Goal: Communication & Community: Ask a question

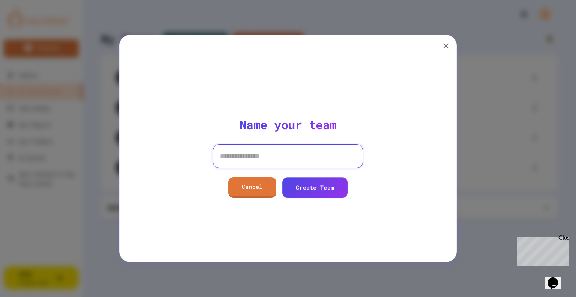
click at [282, 159] on input at bounding box center [288, 156] width 150 height 24
type input "**********"
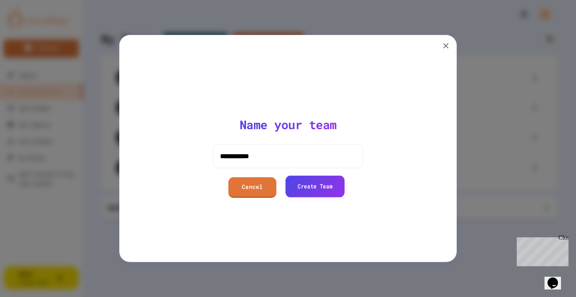
click at [311, 192] on link "Create Team" at bounding box center [315, 186] width 59 height 21
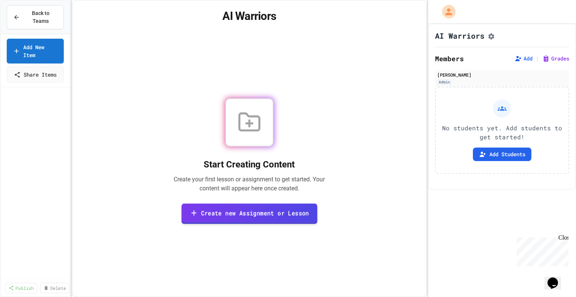
click at [254, 222] on link "Create new Assignment or Lesson" at bounding box center [250, 213] width 136 height 21
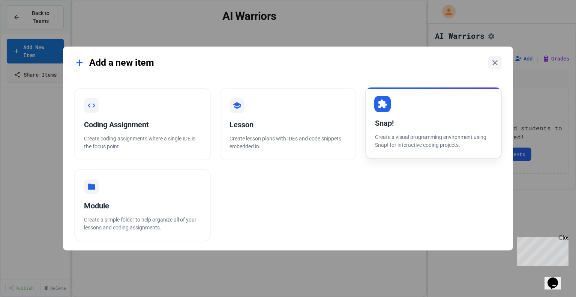
click at [403, 147] on p "Create a visual programming environment using Snap! for interactive coding proj…" at bounding box center [433, 141] width 117 height 16
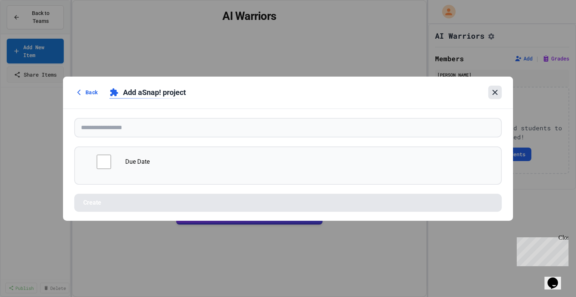
click at [495, 95] on icon at bounding box center [495, 92] width 9 height 9
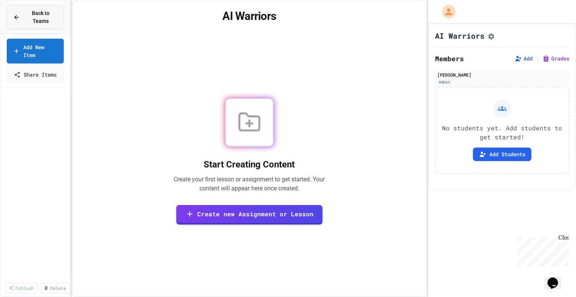
click at [38, 23] on span "Back to Teams" at bounding box center [40, 17] width 33 height 16
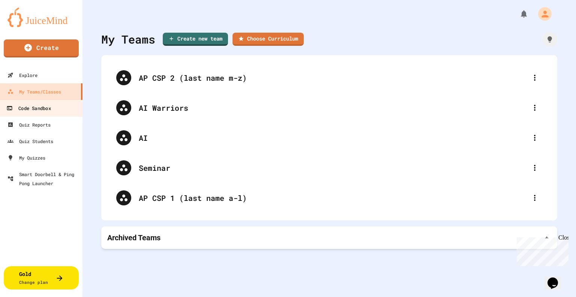
click at [59, 113] on link "Code Sandbox" at bounding box center [41, 107] width 85 height 17
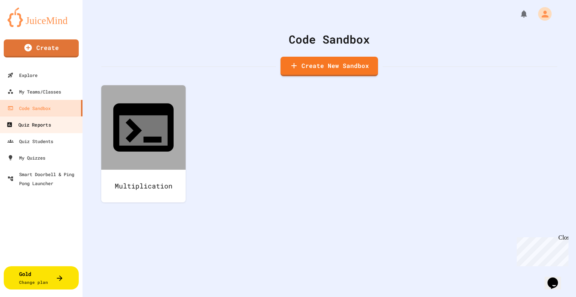
click at [54, 125] on link "Quiz Reports" at bounding box center [41, 124] width 85 height 17
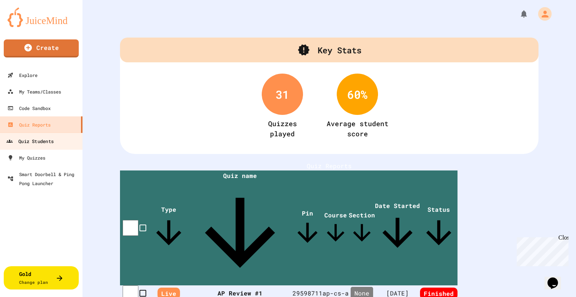
click at [54, 139] on div "Quiz Students" at bounding box center [29, 141] width 47 height 9
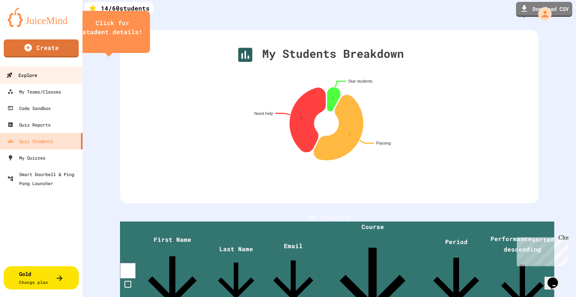
click at [51, 75] on link "Explore" at bounding box center [41, 74] width 85 height 17
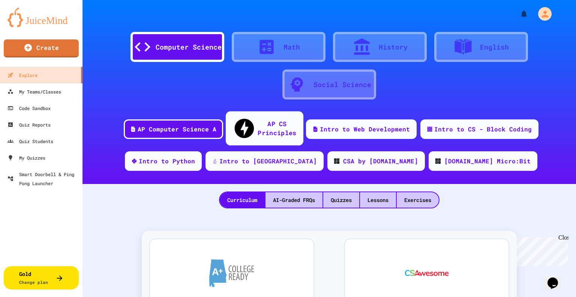
click at [258, 119] on div "AP CS Principles" at bounding box center [277, 128] width 39 height 18
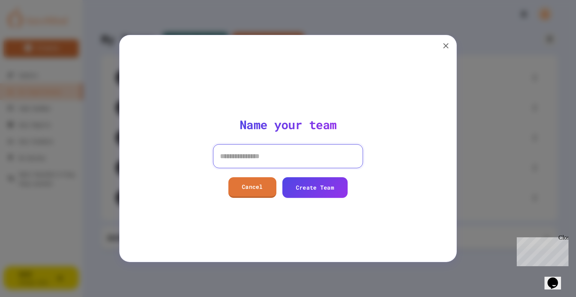
click at [269, 157] on input at bounding box center [288, 156] width 150 height 24
type input "**********"
click at [312, 192] on link "Create Team" at bounding box center [315, 186] width 65 height 21
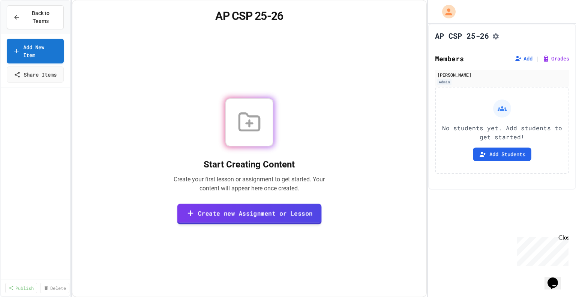
click at [256, 211] on link "Create new Assignment or Lesson" at bounding box center [249, 213] width 144 height 21
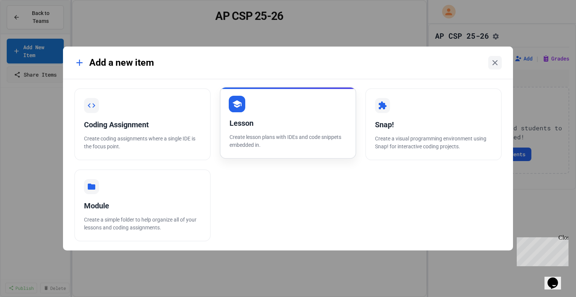
click at [295, 145] on p "Create lesson plans with IDEs and code snippets embedded in." at bounding box center [288, 141] width 117 height 16
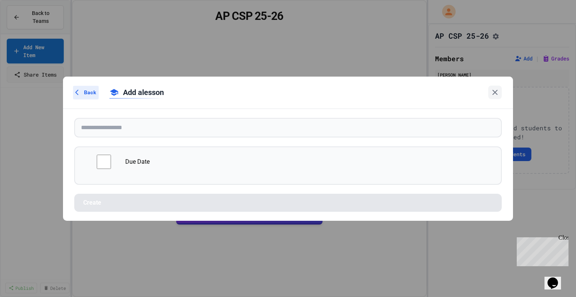
click at [75, 93] on icon at bounding box center [78, 92] width 7 height 7
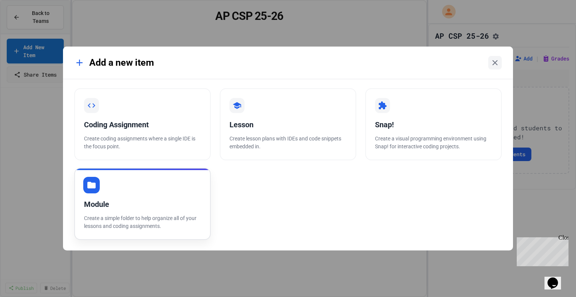
click at [158, 212] on div "Module Create a simple folder to help organize all of your lessons and coding a…" at bounding box center [142, 204] width 137 height 72
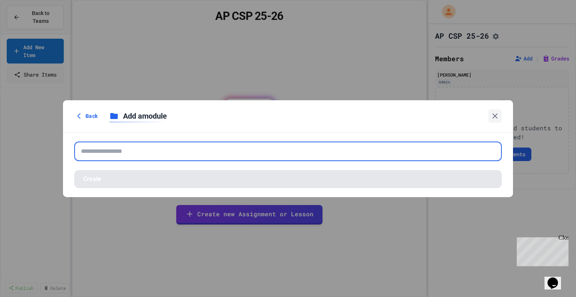
click at [144, 152] on input "text" at bounding box center [288, 151] width 428 height 20
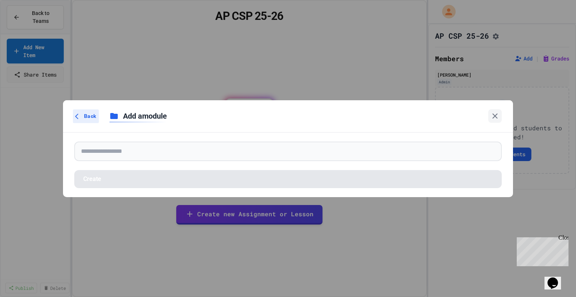
click at [80, 112] on div "Back" at bounding box center [86, 116] width 26 height 14
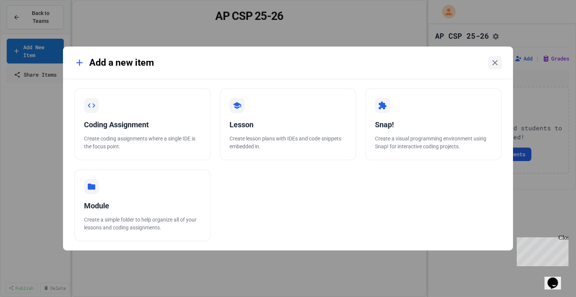
click at [147, 67] on div "Add a new item" at bounding box center [114, 63] width 80 height 14
click at [78, 66] on icon at bounding box center [79, 62] width 11 height 11
click at [415, 149] on p "Create a visual programming environment using Snap! for interactive coding proj…" at bounding box center [433, 141] width 117 height 16
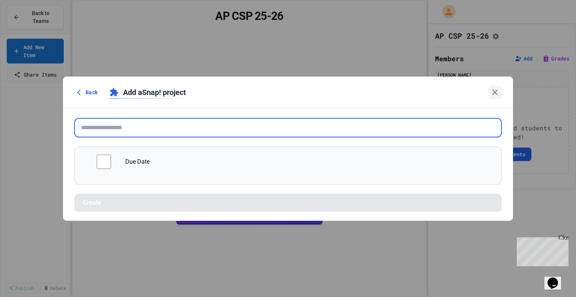
click at [350, 129] on input "text" at bounding box center [288, 128] width 428 height 20
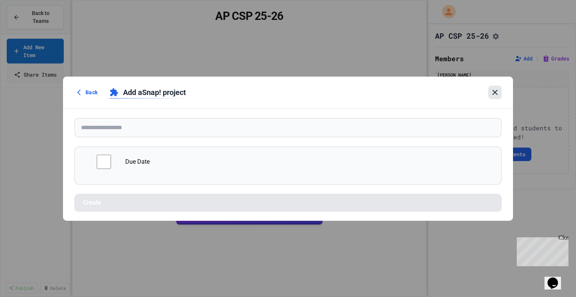
click at [492, 94] on icon at bounding box center [495, 92] width 9 height 9
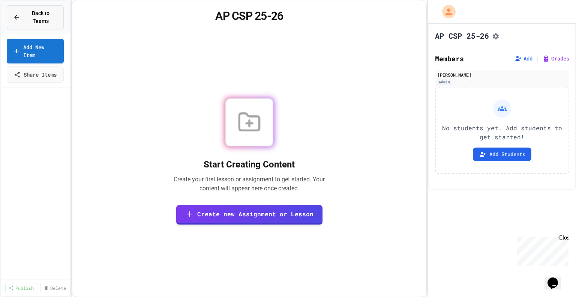
click at [32, 24] on span "Back to Teams" at bounding box center [40, 17] width 33 height 16
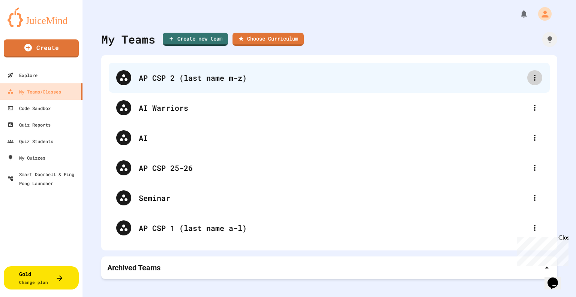
click at [531, 79] on icon at bounding box center [535, 77] width 9 height 9
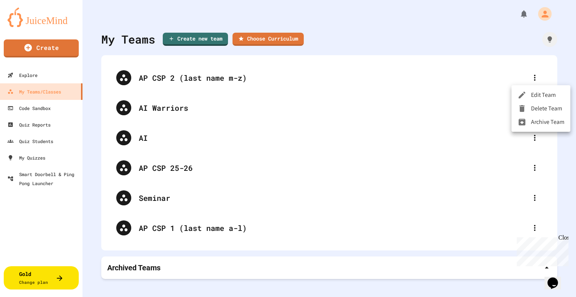
click at [394, 78] on div at bounding box center [288, 148] width 576 height 297
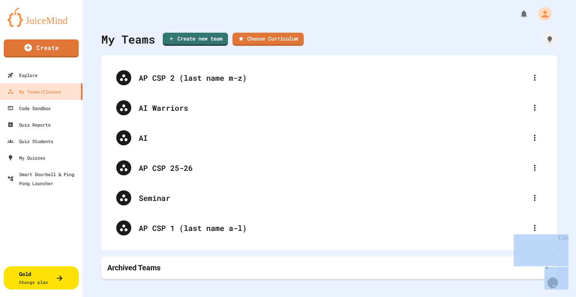
click at [394, 296] on div "Edit Team Delete Team Archive Team" at bounding box center [288, 297] width 576 height 0
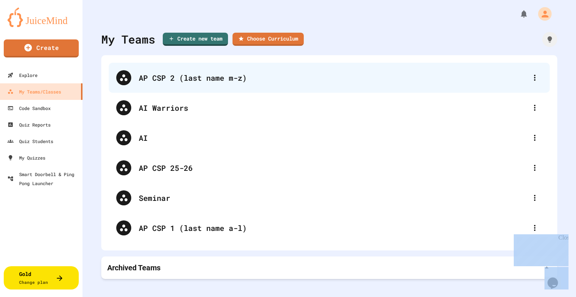
click at [230, 80] on div "AP CSP 2 (last name m-z)" at bounding box center [333, 77] width 389 height 11
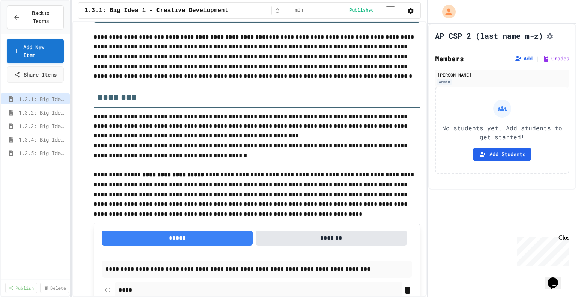
scroll to position [4, 0]
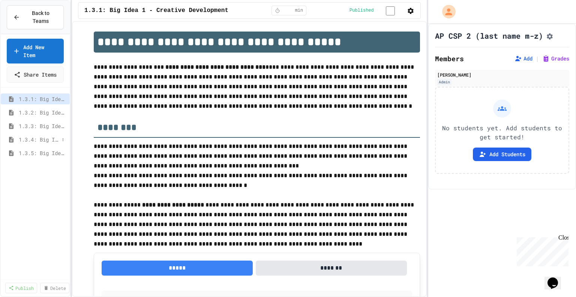
click at [31, 135] on span "1.3.4: Big Idea 4 - Computing Systems and Networks" at bounding box center [39, 139] width 41 height 8
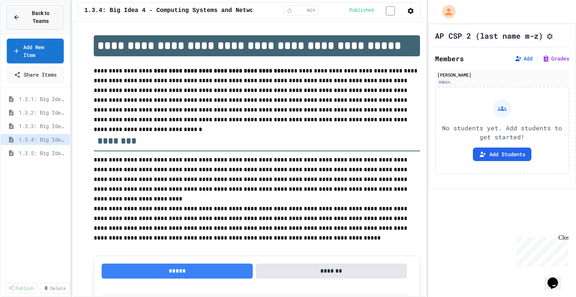
click at [31, 14] on span "Back to Teams" at bounding box center [40, 17] width 33 height 16
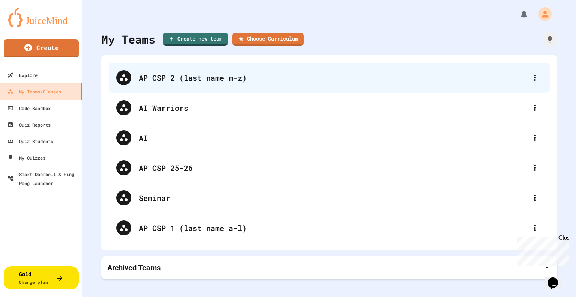
click at [191, 76] on div "AP CSP 2 (last name m-z)" at bounding box center [333, 77] width 389 height 11
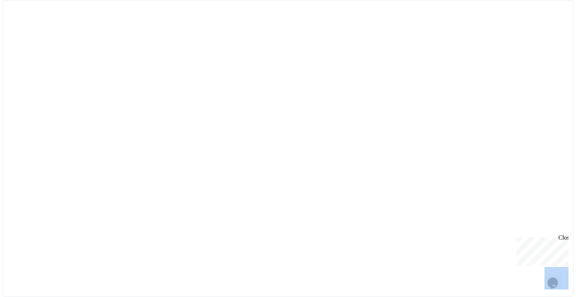
click at [191, 76] on div at bounding box center [288, 148] width 572 height 297
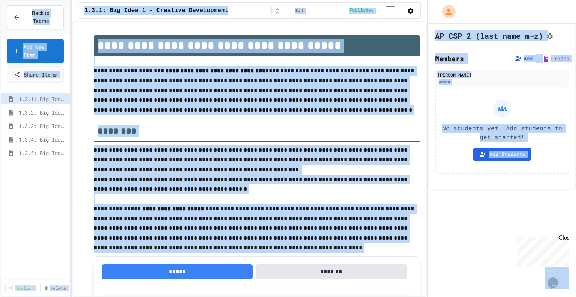
click at [78, 106] on div "**********" at bounding box center [249, 159] width 355 height 276
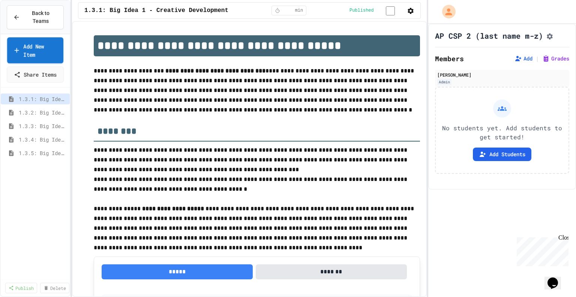
click at [42, 51] on link "Add New Item" at bounding box center [35, 50] width 56 height 26
select select "*******"
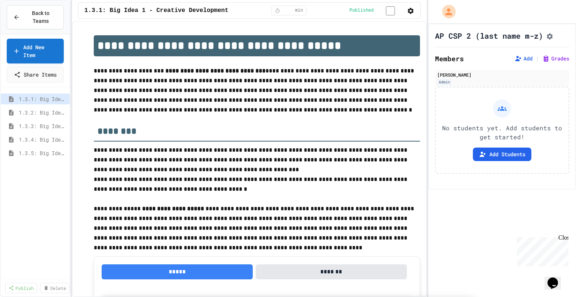
click at [559, 281] on div "Opens Chat This icon Opens the chat window." at bounding box center [553, 283] width 12 height 12
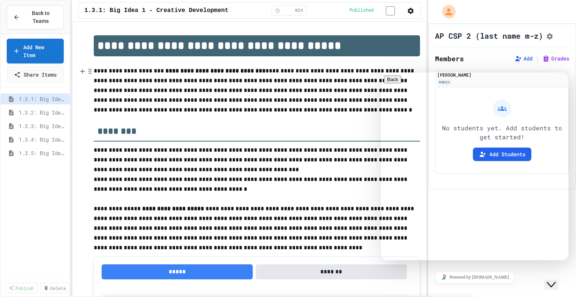
click at [381, 72] on textarea at bounding box center [381, 72] width 0 height 0
click at [381, 72] on textarea "**********" at bounding box center [381, 72] width 0 height 0
type textarea "**********"
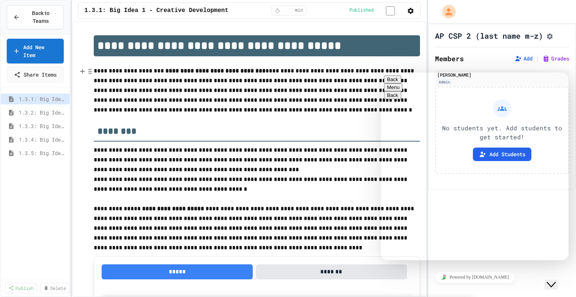
drag, startPoint x: 418, startPoint y: 125, endPoint x: 514, endPoint y: 140, distance: 98.0
copy span "I am new to teaching AP CSP. Is there a way to have the lesson/assignments from…"
